Goal: Task Accomplishment & Management: Use online tool/utility

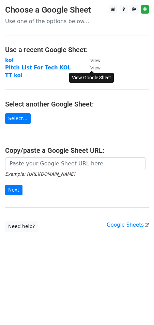
click at [94, 68] on small "View" at bounding box center [95, 67] width 10 height 5
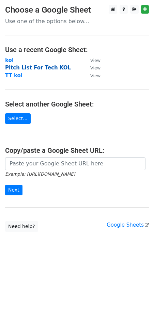
click at [47, 68] on strong "Pitch List For Tech KOL" at bounding box center [38, 68] width 66 height 6
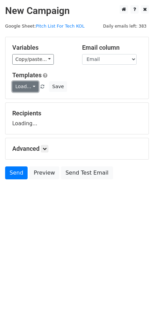
click at [32, 86] on link "Load..." at bounding box center [25, 86] width 26 height 11
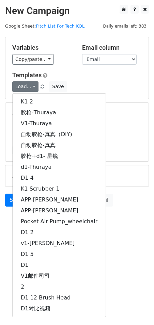
drag, startPoint x: 67, startPoint y: 69, endPoint x: 68, endPoint y: 81, distance: 12.4
click at [67, 69] on div "Variables Copy/paste... {{ID}} {{Email}} Email column ID Email Templates Load..…" at bounding box center [76, 68] width 143 height 62
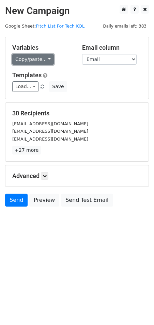
click at [48, 56] on link "Copy/paste..." at bounding box center [32, 59] width 41 height 11
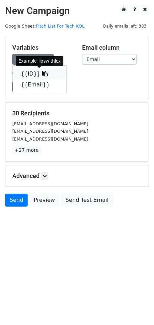
click at [42, 72] on icon at bounding box center [44, 73] width 5 height 5
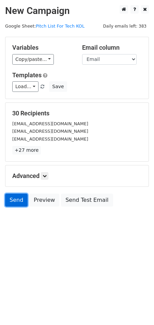
click at [19, 198] on link "Send" at bounding box center [16, 199] width 22 height 13
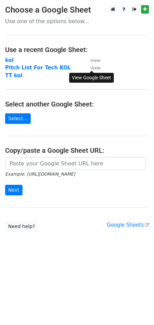
click at [94, 68] on small "View" at bounding box center [95, 67] width 10 height 5
click at [54, 65] on strong "Pitch List For Tech KOL" at bounding box center [38, 68] width 66 height 6
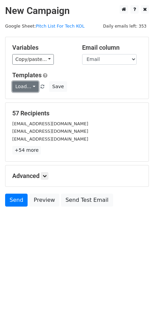
click at [33, 86] on link "Load..." at bounding box center [25, 86] width 26 height 11
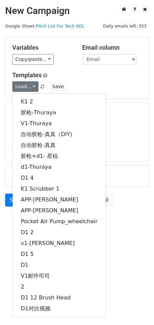
click at [64, 64] on div "Variables Copy/paste... {{ID}} {{Email}} Email column ID Email Templates Load..…" at bounding box center [76, 68] width 143 height 62
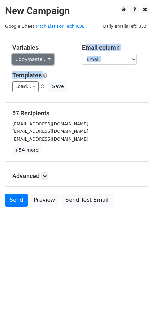
click at [48, 56] on link "Copy/paste..." at bounding box center [32, 59] width 41 height 11
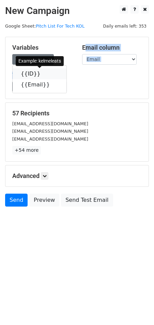
drag, startPoint x: 39, startPoint y: 73, endPoint x: 29, endPoint y: 76, distance: 11.0
click at [42, 73] on icon at bounding box center [44, 73] width 5 height 5
copy div "Email column ID Email Templates"
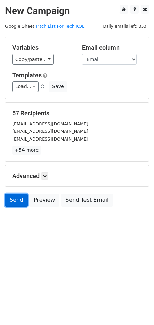
click at [16, 203] on link "Send" at bounding box center [16, 199] width 22 height 13
